Goal: Transaction & Acquisition: Subscribe to service/newsletter

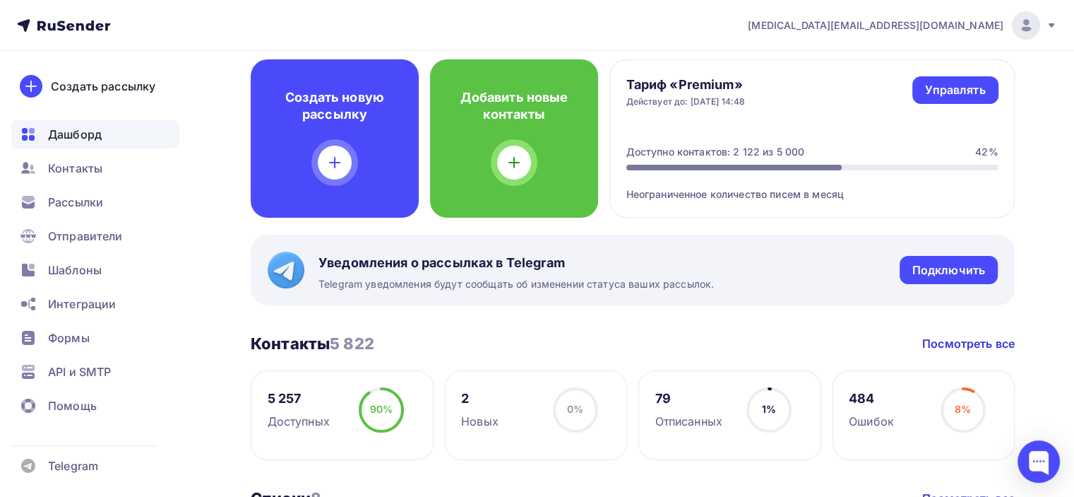
scroll to position [71, 0]
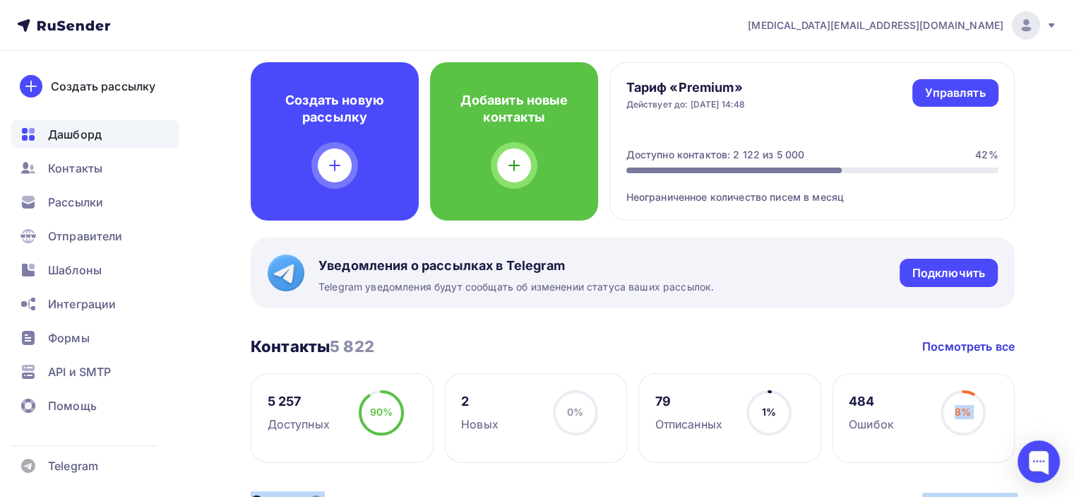
drag, startPoint x: 1037, startPoint y: 463, endPoint x: 1078, endPoint y: 374, distance: 98.0
click at [1074, 374] on html "bal@ckbib.ru Аккаунт Тарифы Выйти Создать рассылку Дашборд Контакты Рассылки От…" at bounding box center [537, 177] width 1074 height 497
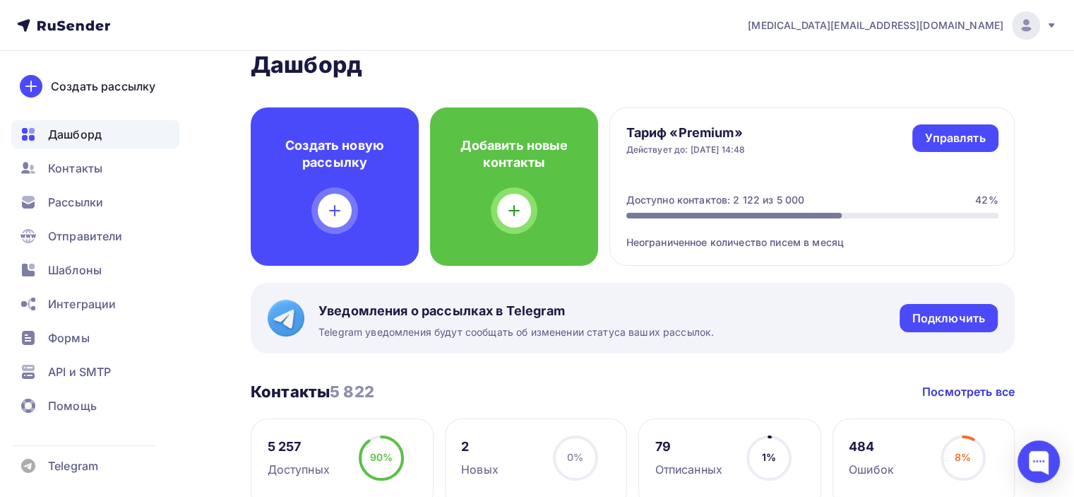
scroll to position [0, 0]
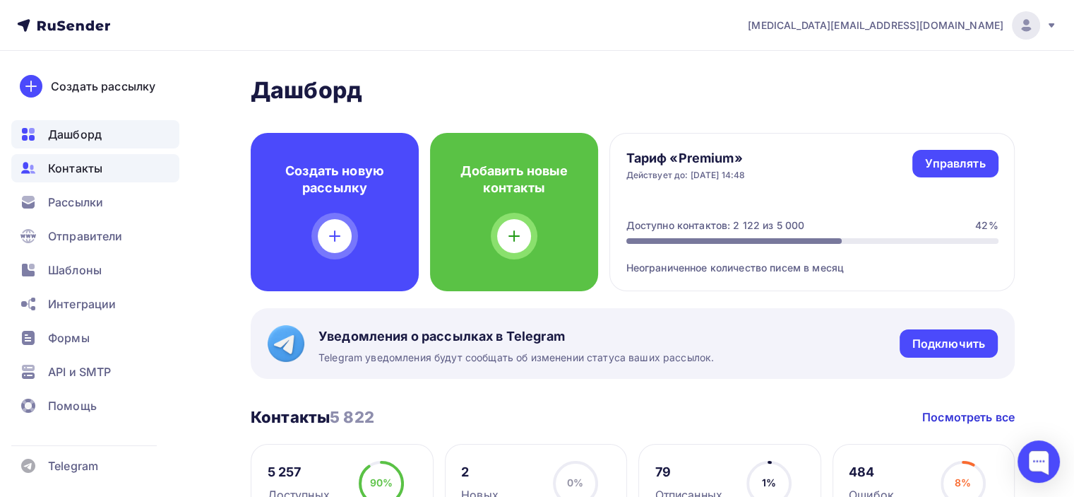
click at [77, 162] on span "Контакты" at bounding box center [75, 168] width 54 height 17
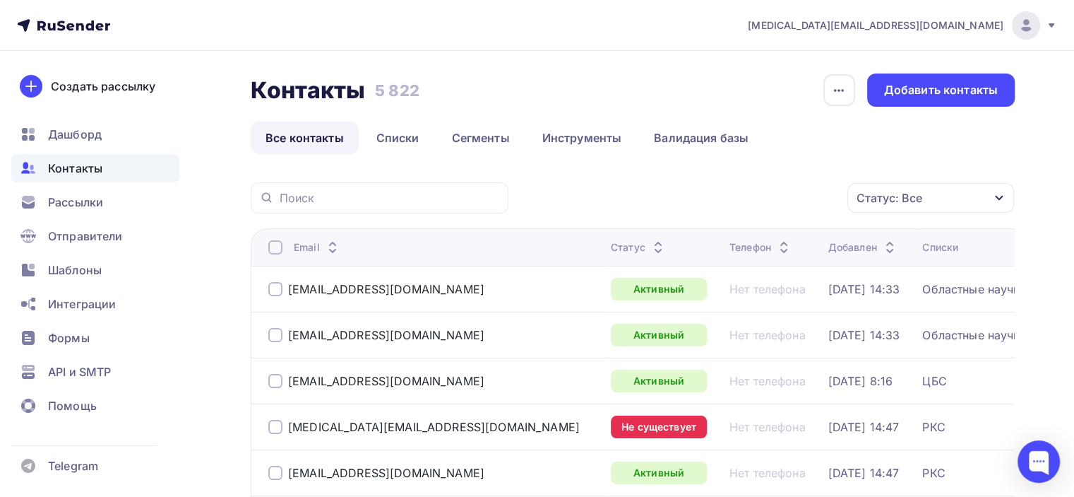
click at [81, 24] on icon at bounding box center [80, 27] width 8 height 8
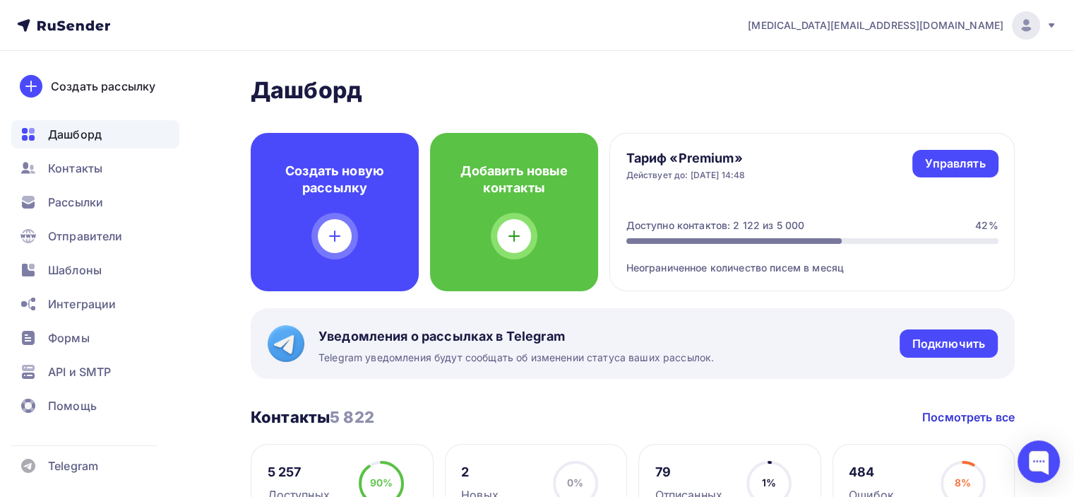
click at [1051, 23] on icon at bounding box center [1052, 25] width 6 height 4
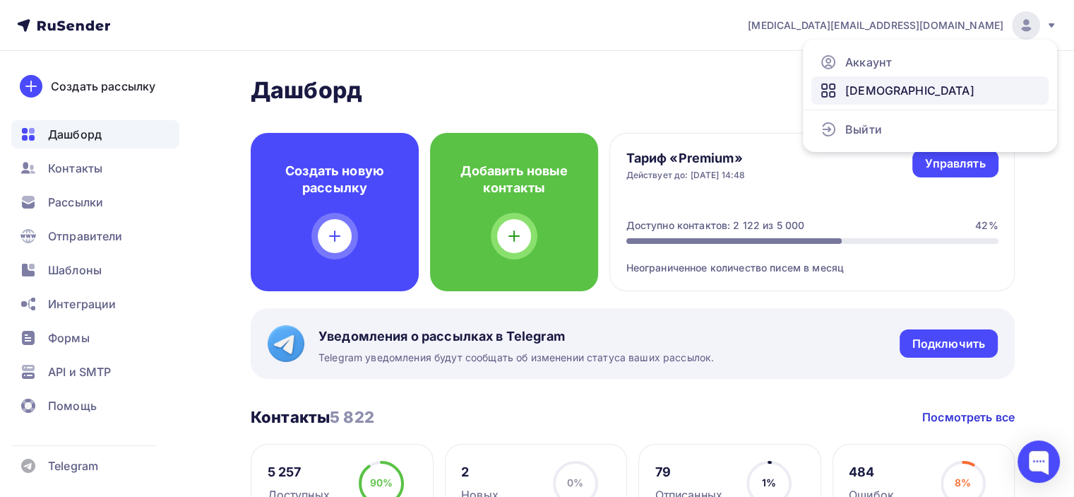
click at [867, 86] on span "[DEMOGRAPHIC_DATA]" at bounding box center [910, 90] width 129 height 17
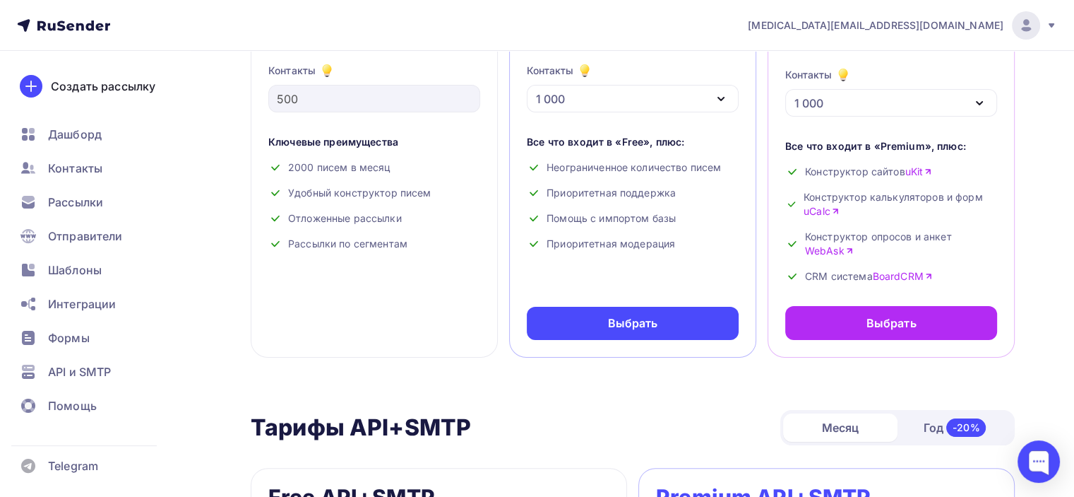
scroll to position [212, 0]
click at [720, 97] on icon "button" at bounding box center [721, 98] width 6 height 3
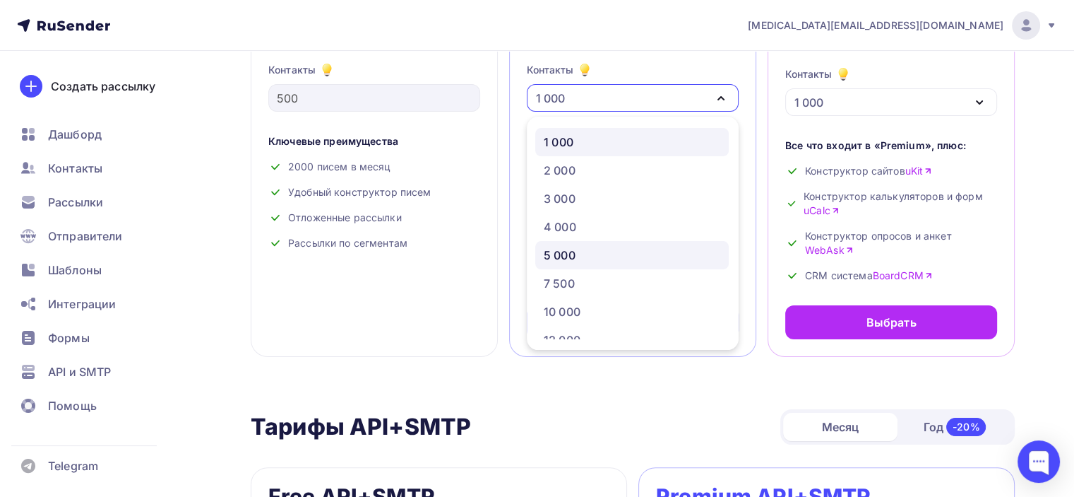
click at [577, 249] on div "5 000" at bounding box center [632, 255] width 177 height 17
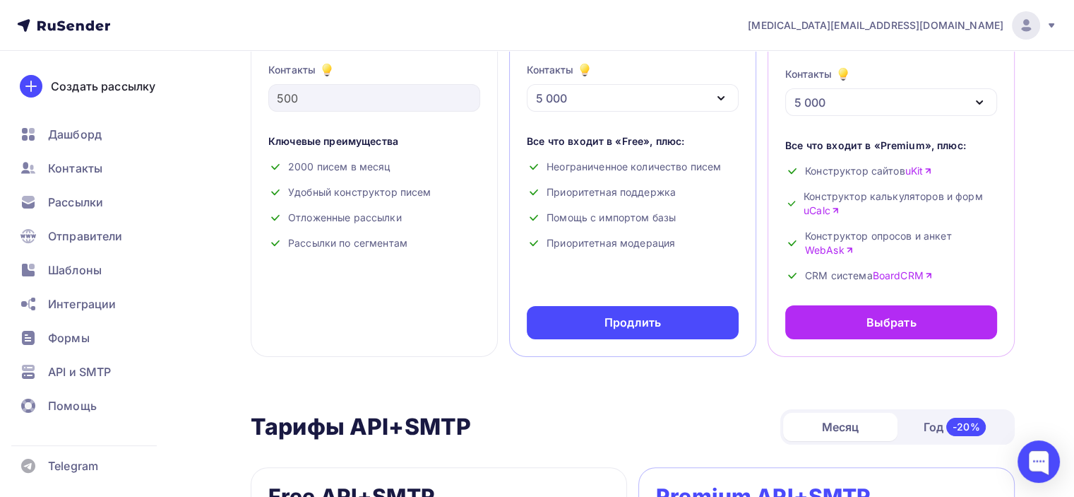
click at [605, 191] on div "Приоритетная поддержка" at bounding box center [633, 192] width 212 height 14
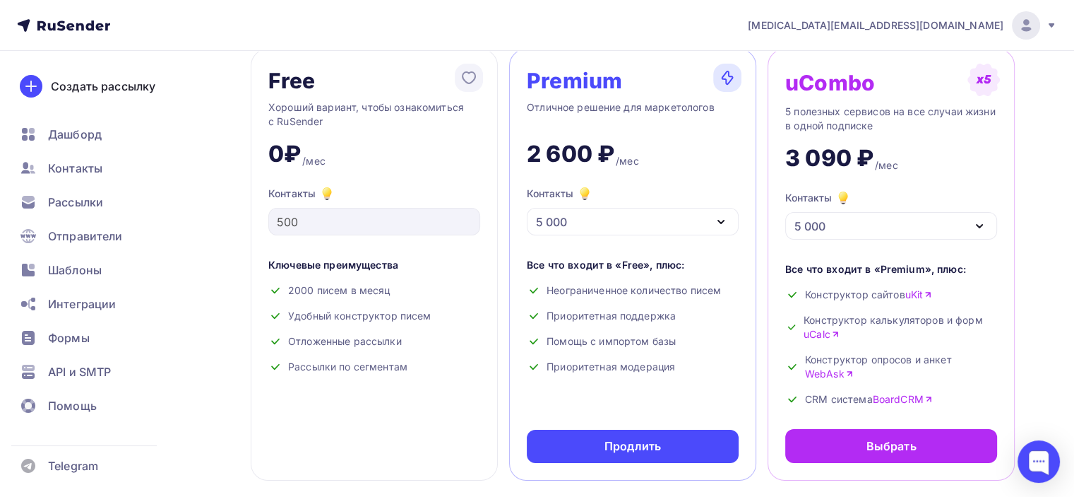
scroll to position [71, 0]
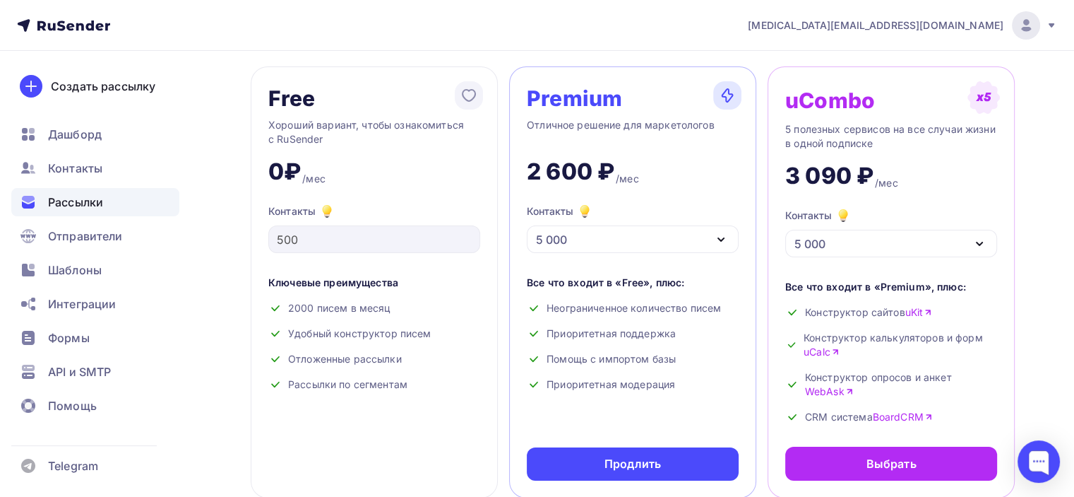
click at [80, 201] on span "Рассылки" at bounding box center [75, 202] width 55 height 17
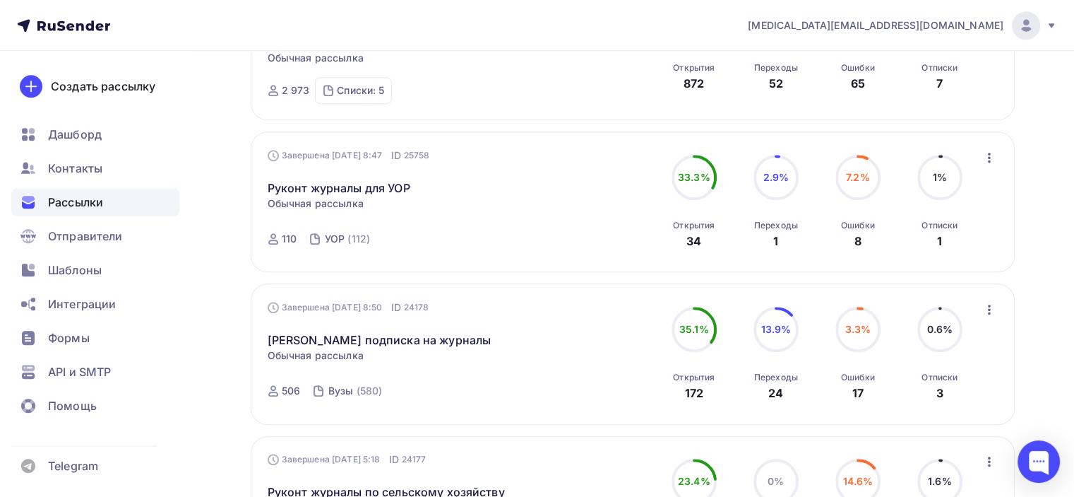
scroll to position [1271, 0]
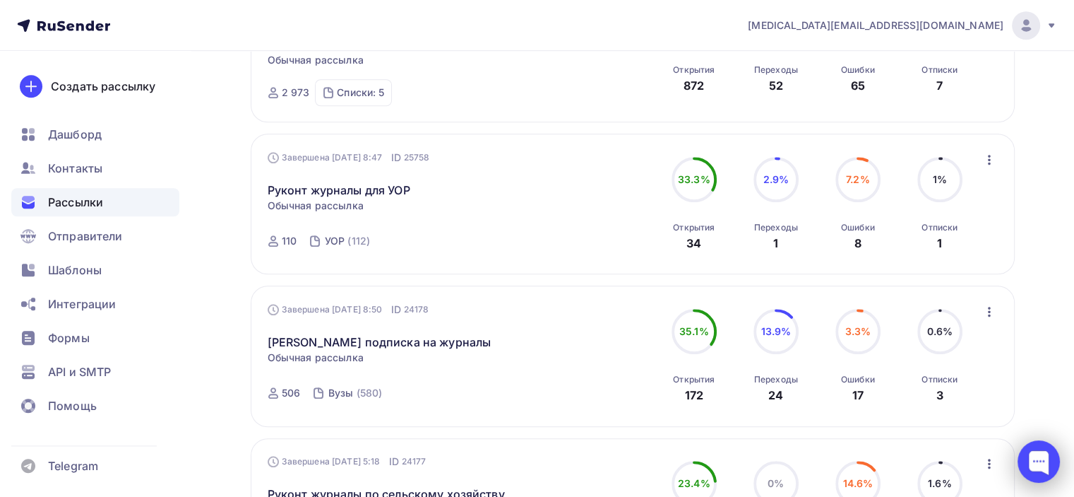
click at [1031, 460] on div at bounding box center [1039, 461] width 42 height 42
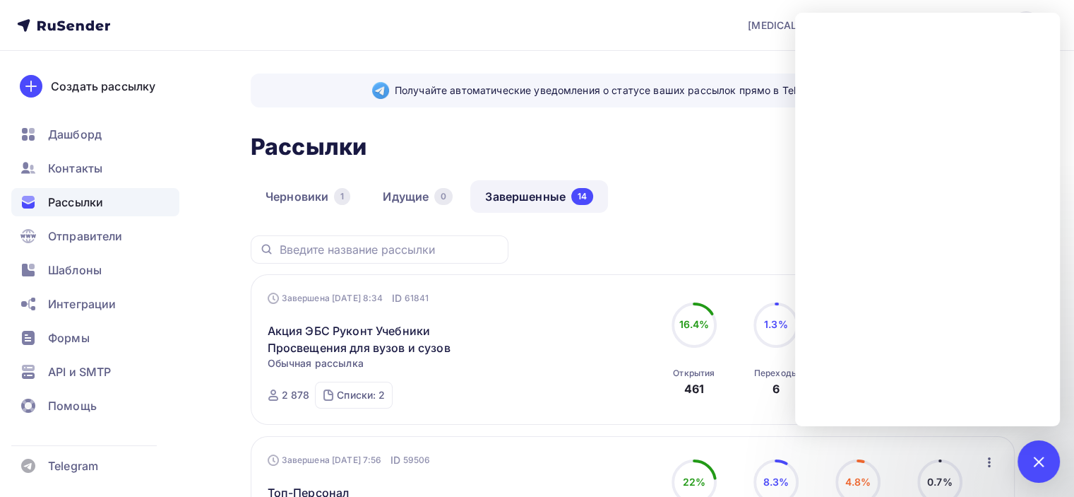
scroll to position [0, 0]
click at [644, 136] on div "Рассылки Рассылки Создать рассылку" at bounding box center [633, 146] width 764 height 33
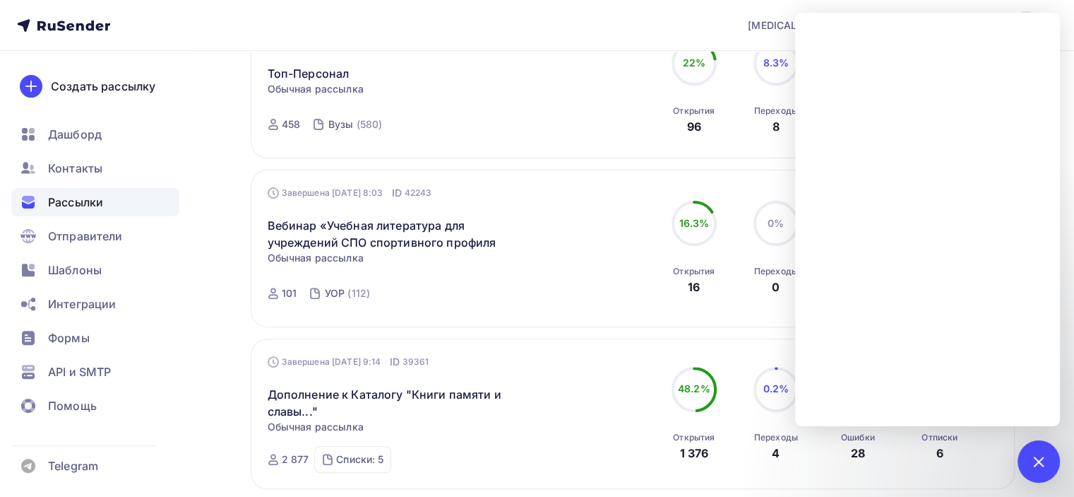
scroll to position [424, 0]
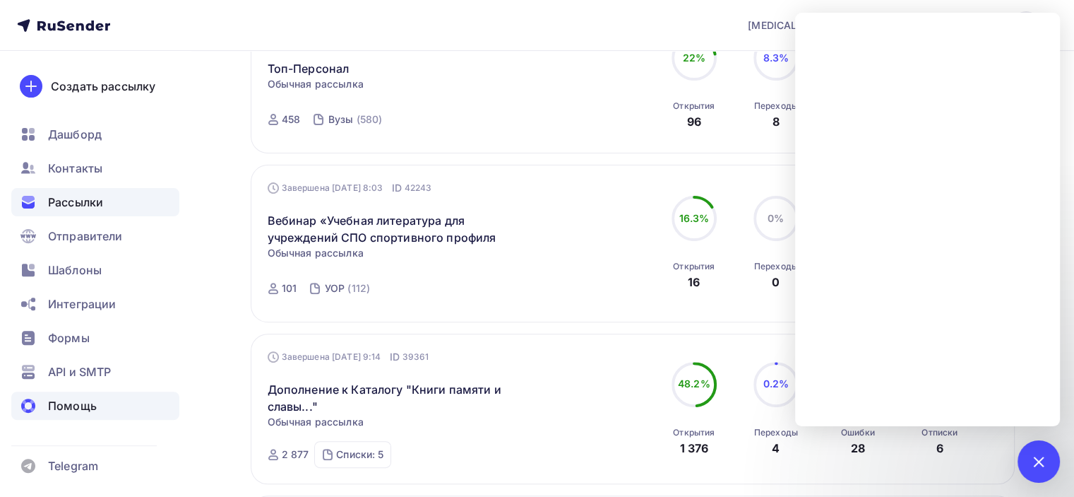
click at [76, 407] on span "Помощь" at bounding box center [72, 405] width 49 height 17
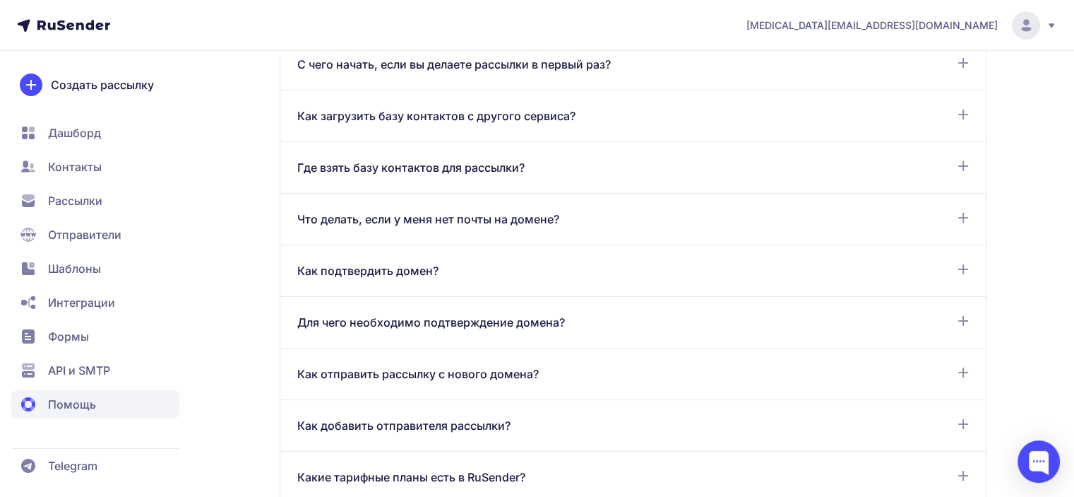
scroll to position [848, 0]
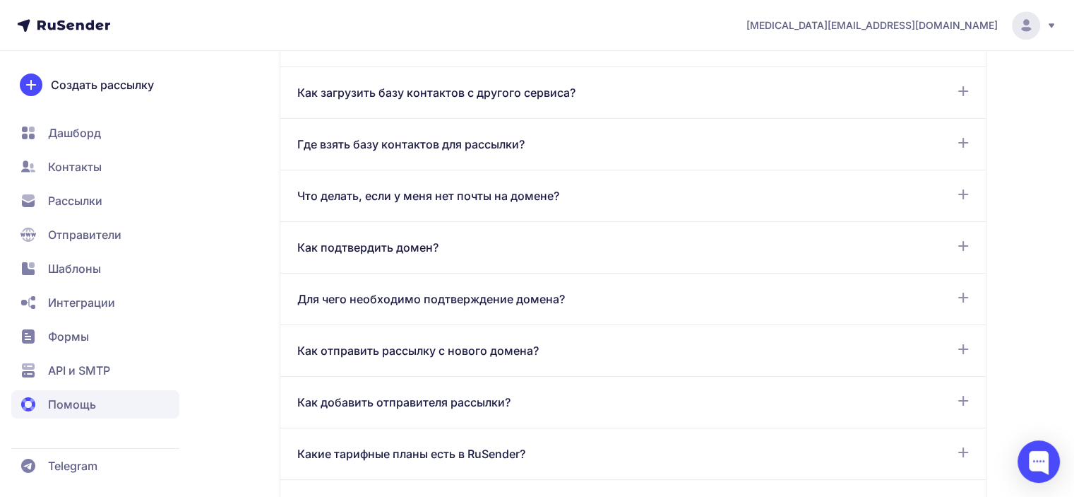
click at [75, 466] on span "Telegram" at bounding box center [72, 465] width 49 height 17
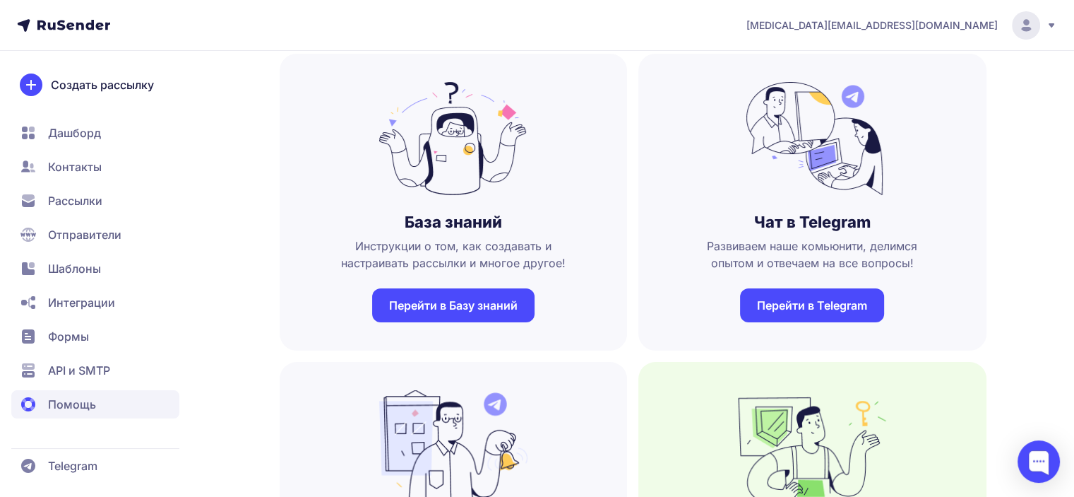
scroll to position [0, 0]
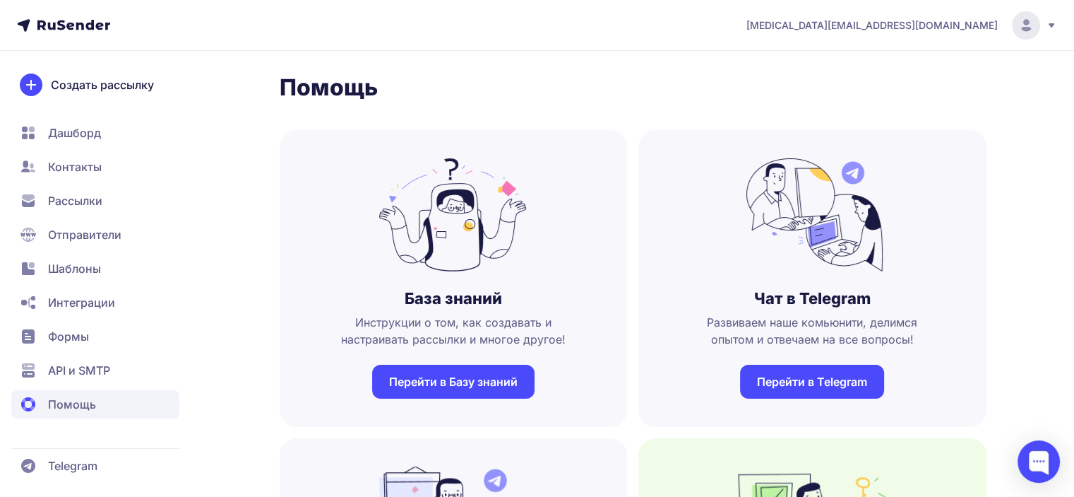
click at [80, 23] on icon at bounding box center [73, 25] width 73 height 10
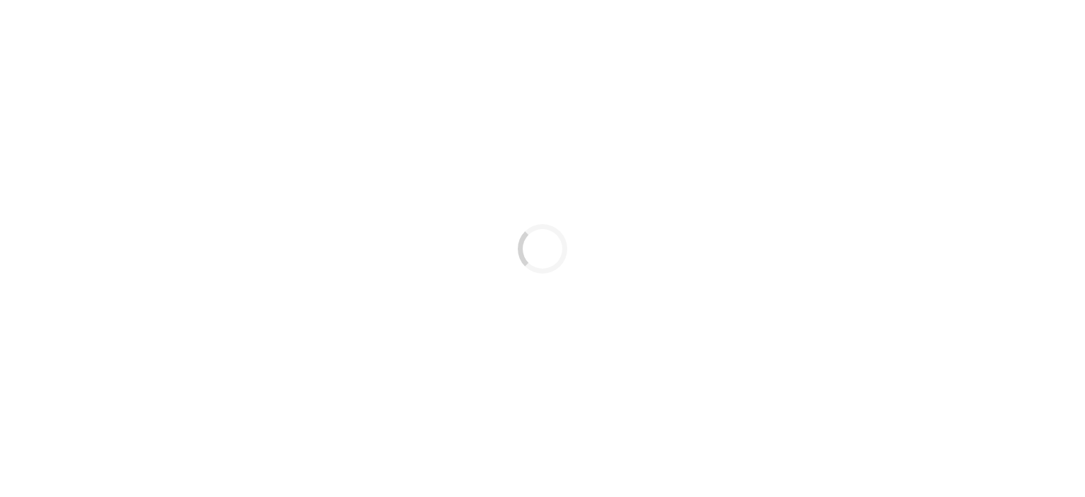
click at [1042, 465] on div "Loading..." at bounding box center [542, 248] width 1085 height 497
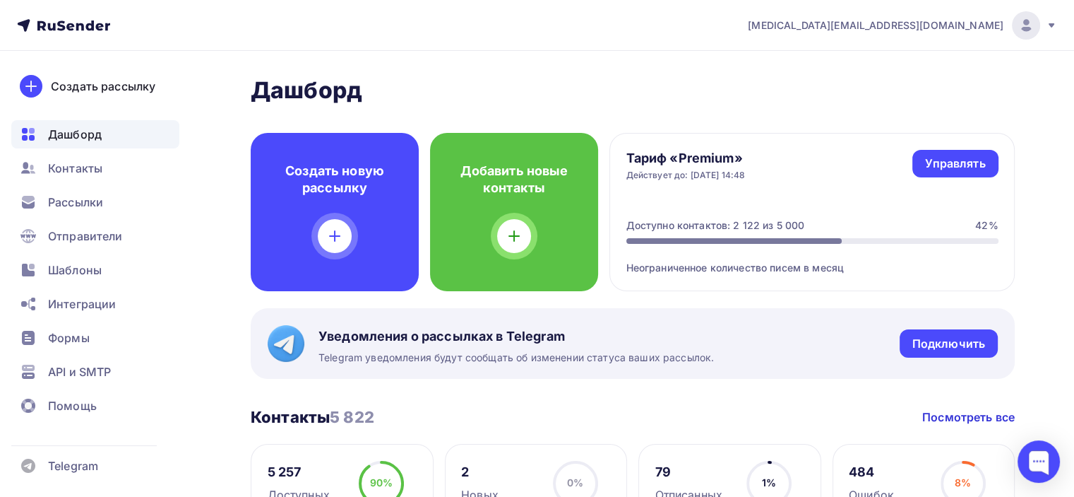
scroll to position [283, 0]
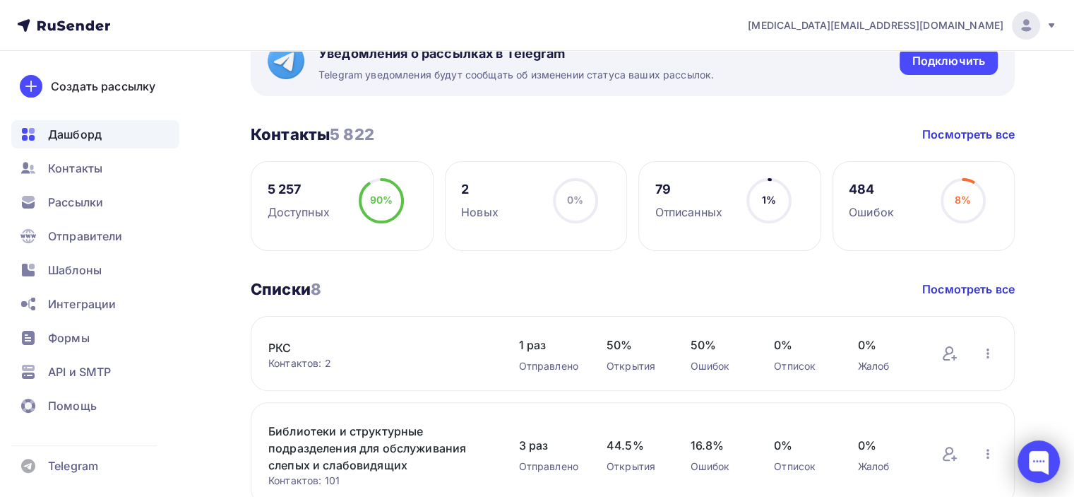
click at [1037, 460] on div at bounding box center [1039, 461] width 42 height 42
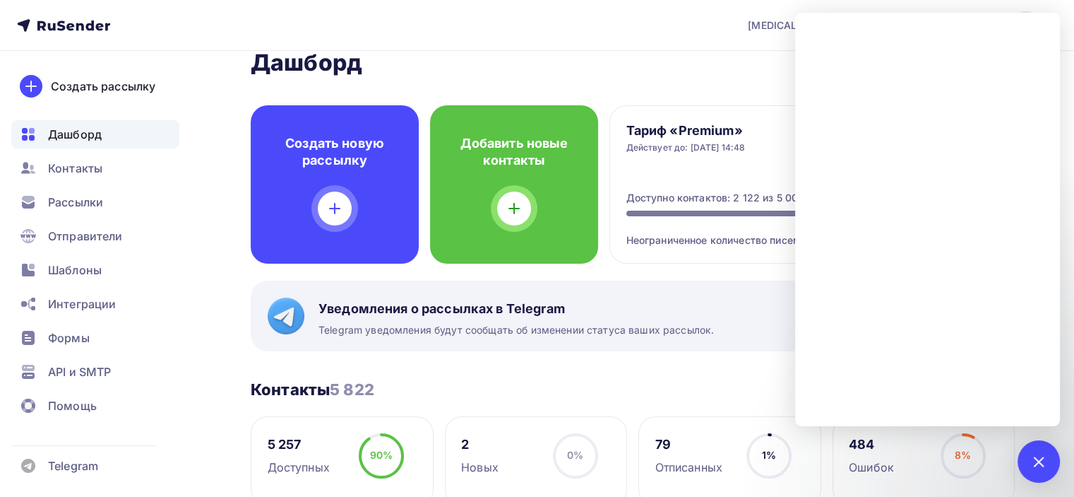
scroll to position [0, 0]
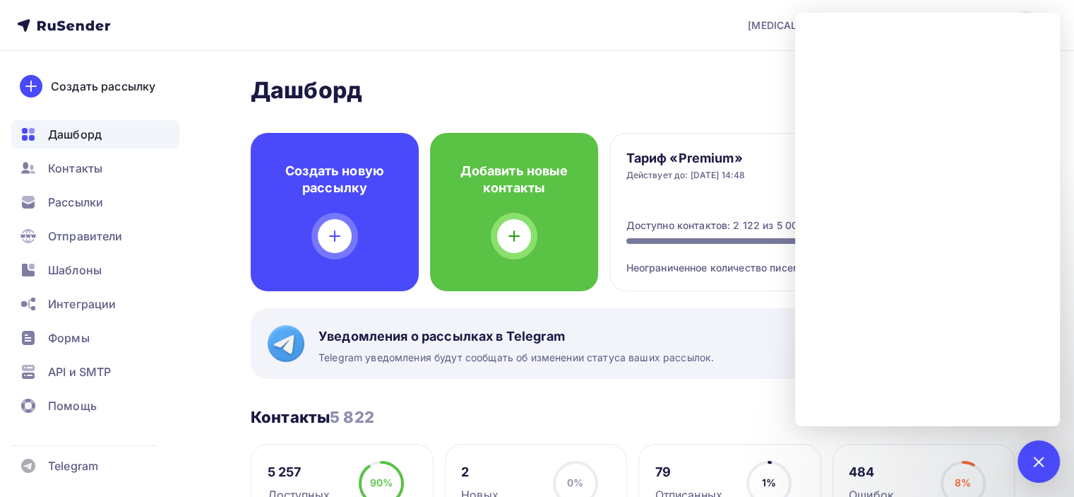
click at [511, 76] on h2 "Дашборд" at bounding box center [633, 90] width 764 height 28
click at [663, 95] on h2 "Дашборд" at bounding box center [633, 90] width 764 height 28
click at [1044, 460] on div at bounding box center [1038, 460] width 19 height 19
